Goal: Find specific page/section: Locate a particular part of the current website

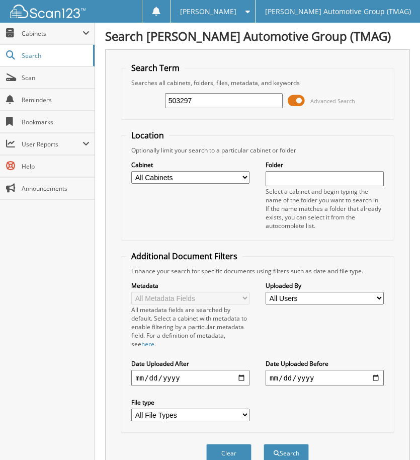
type input "503297"
click at [264, 444] on button "Search" at bounding box center [286, 453] width 45 height 19
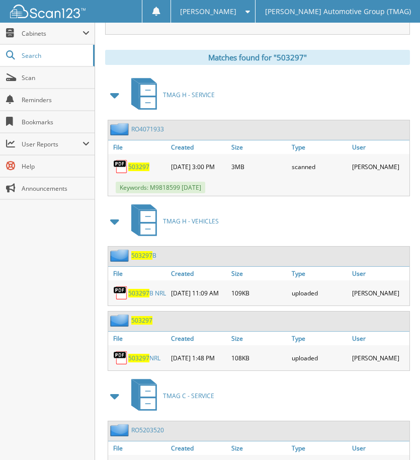
scroll to position [418, 0]
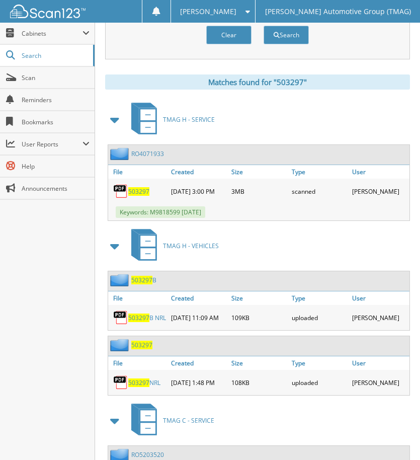
click at [142, 281] on span "503297" at bounding box center [141, 280] width 21 height 9
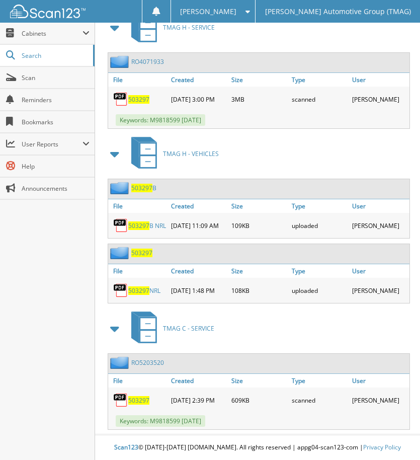
scroll to position [549, 0]
click at [141, 249] on span "503297" at bounding box center [141, 253] width 21 height 9
